Goal: Use online tool/utility

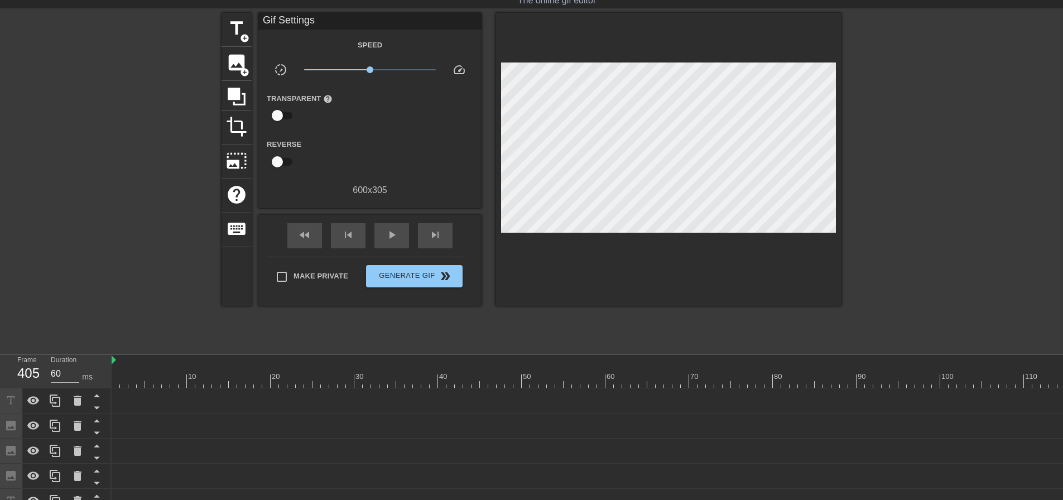
scroll to position [0, 2666]
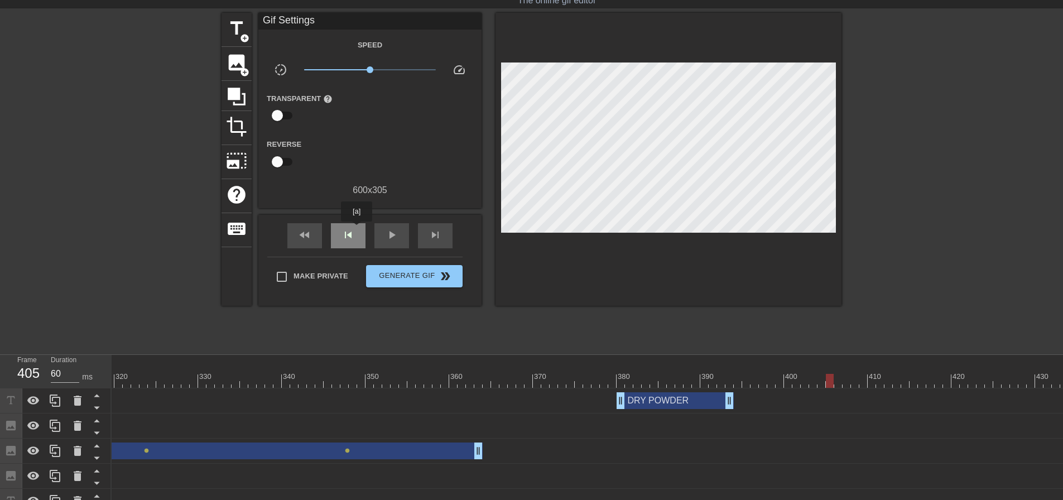
click at [356, 229] on div "skip_previous" at bounding box center [348, 235] width 35 height 25
click at [434, 228] on span "skip_next" at bounding box center [434, 234] width 13 height 13
click at [245, 62] on span "image" at bounding box center [236, 62] width 21 height 21
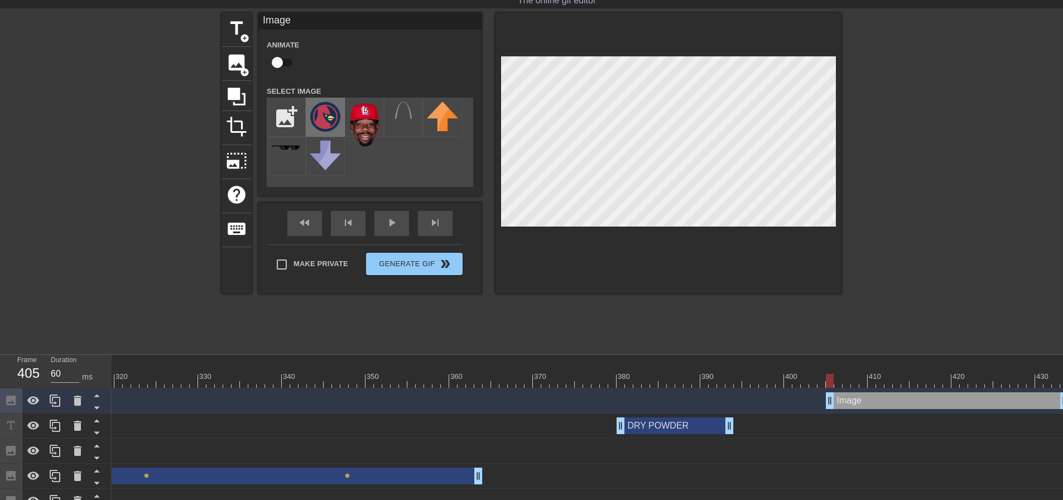
click at [327, 122] on img at bounding box center [325, 117] width 31 height 30
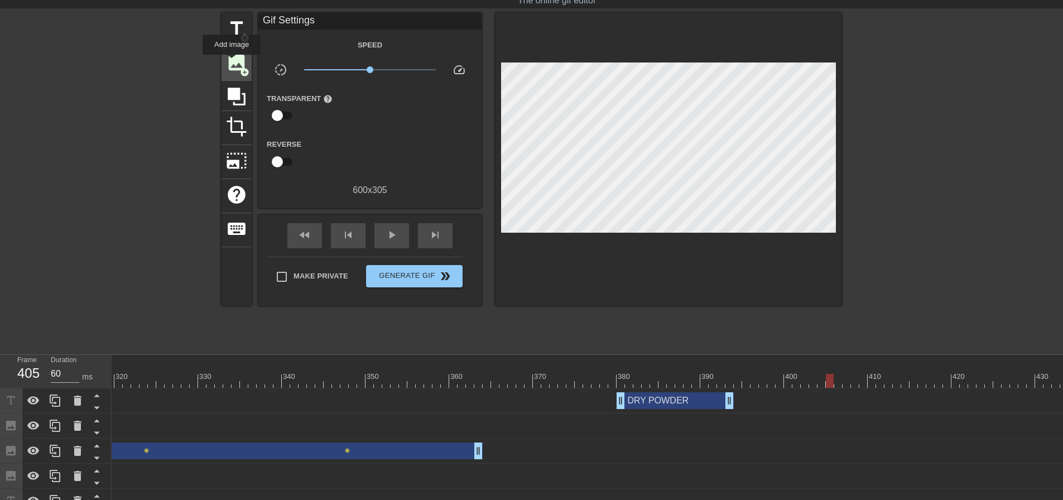
click at [231, 62] on span "image" at bounding box center [236, 62] width 21 height 21
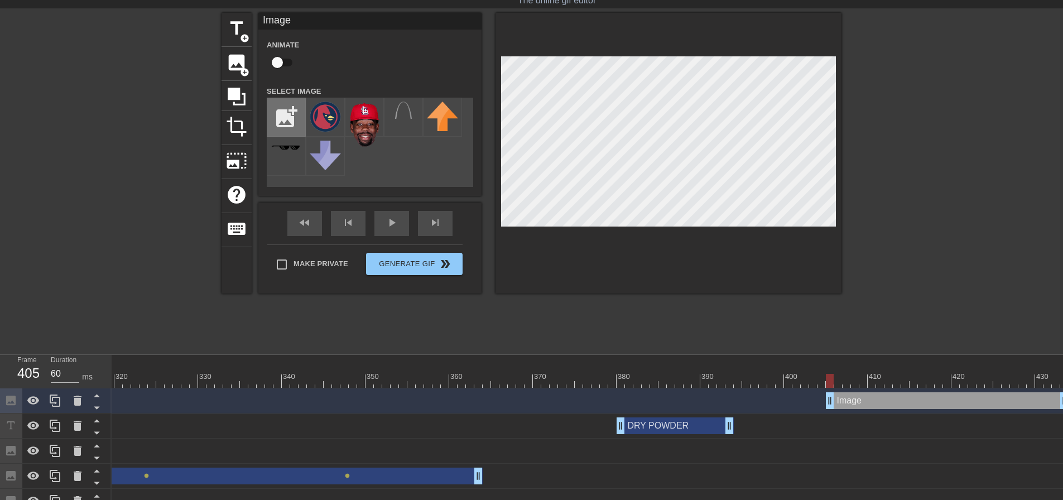
click at [287, 118] on input "file" at bounding box center [286, 117] width 38 height 38
type input "C:\fakepath\death bird.png"
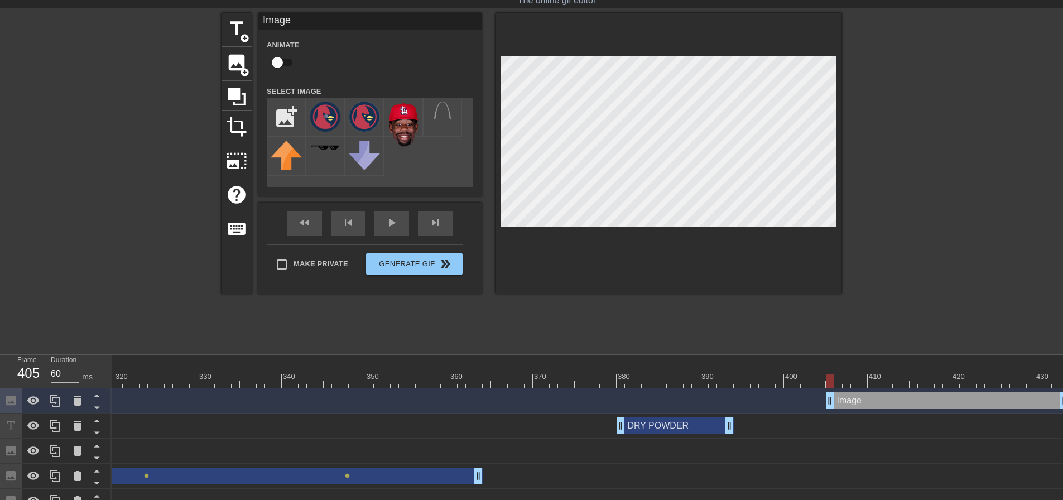
click at [326, 120] on img at bounding box center [325, 117] width 31 height 30
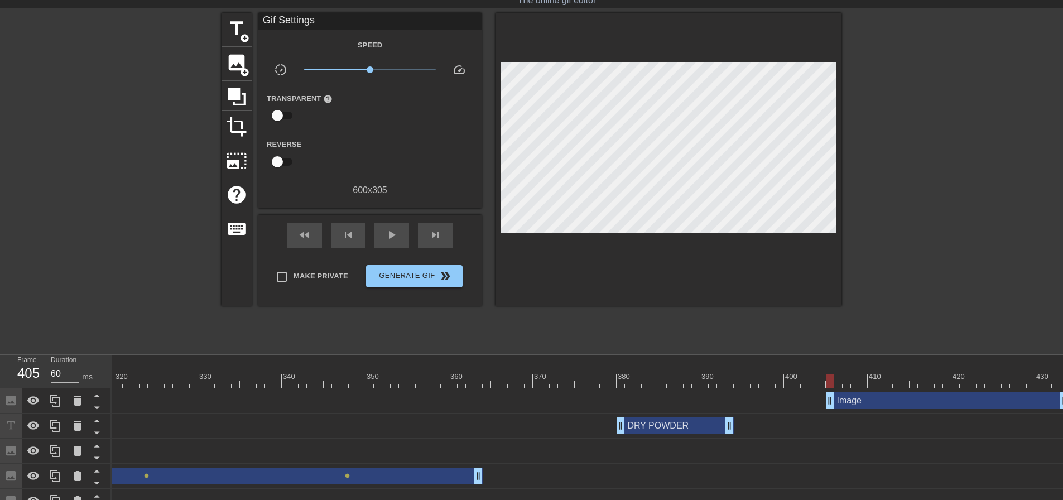
scroll to position [31, 8]
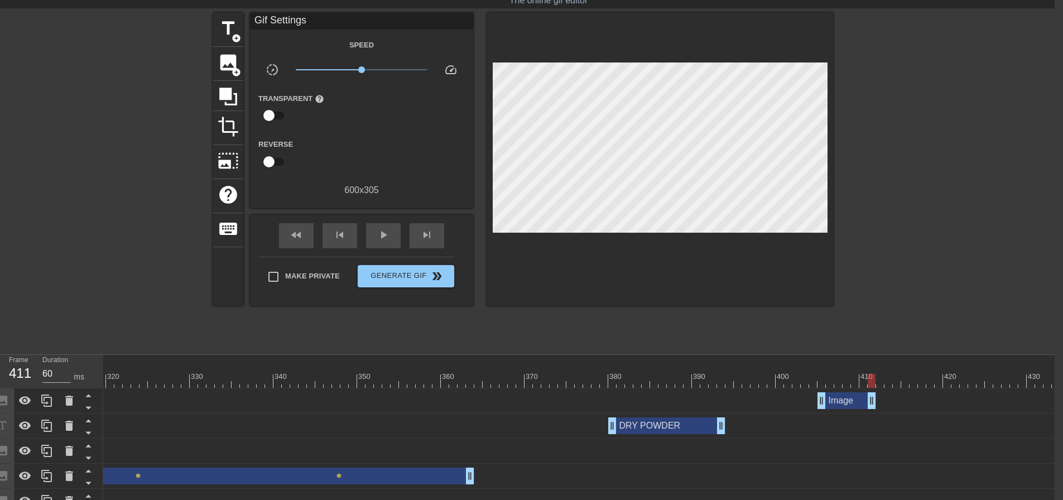
drag, startPoint x: 1054, startPoint y: 405, endPoint x: 869, endPoint y: 407, distance: 185.2
click at [387, 234] on span "play_arrow" at bounding box center [383, 234] width 13 height 13
type input "60"
click at [398, 265] on button "Generate Gif double_arrow" at bounding box center [406, 276] width 97 height 22
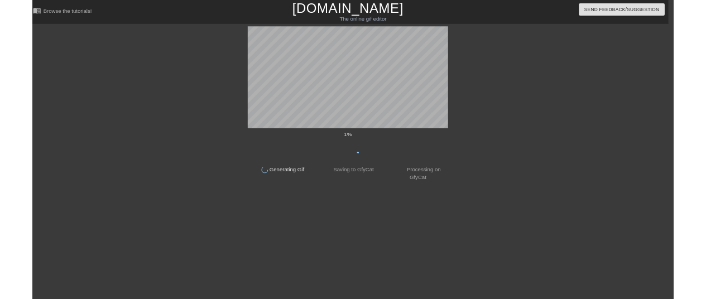
scroll to position [0, 8]
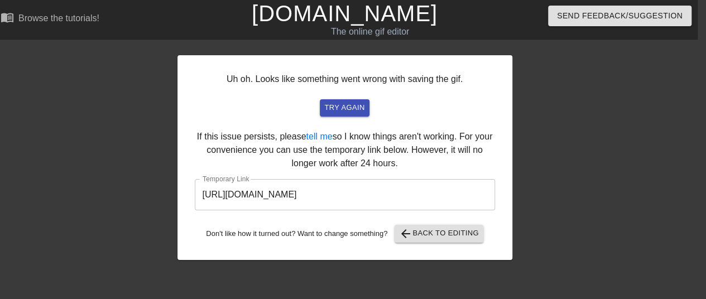
click at [382, 181] on input "[URL][DOMAIN_NAME]" at bounding box center [345, 194] width 300 height 31
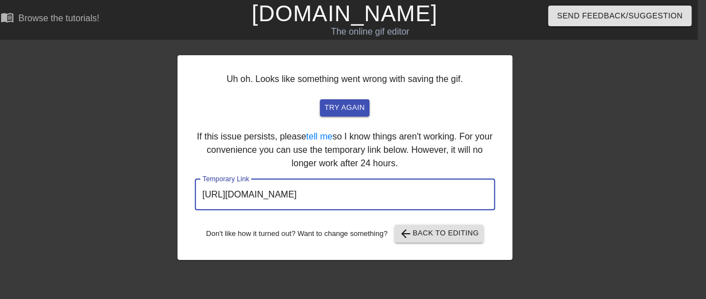
click at [382, 181] on input "[URL][DOMAIN_NAME]" at bounding box center [345, 194] width 300 height 31
